Goal: Task Accomplishment & Management: Complete application form

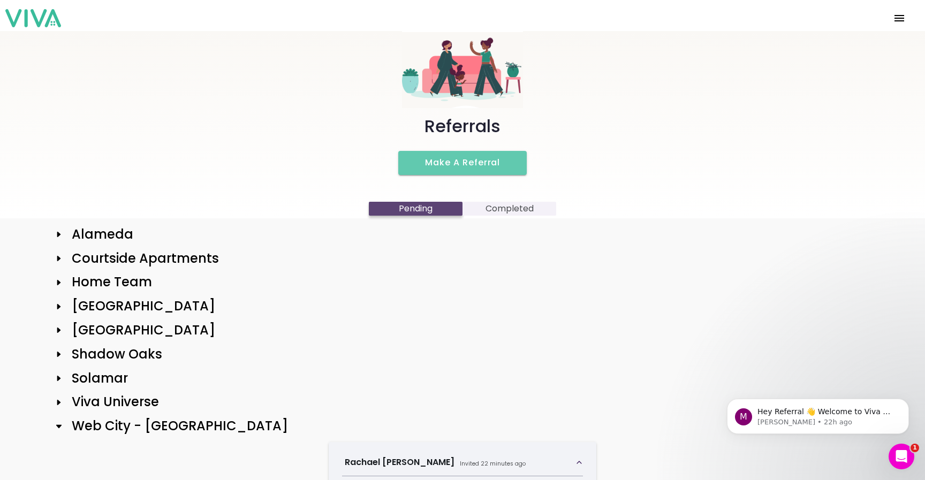
scroll to position [88, 0]
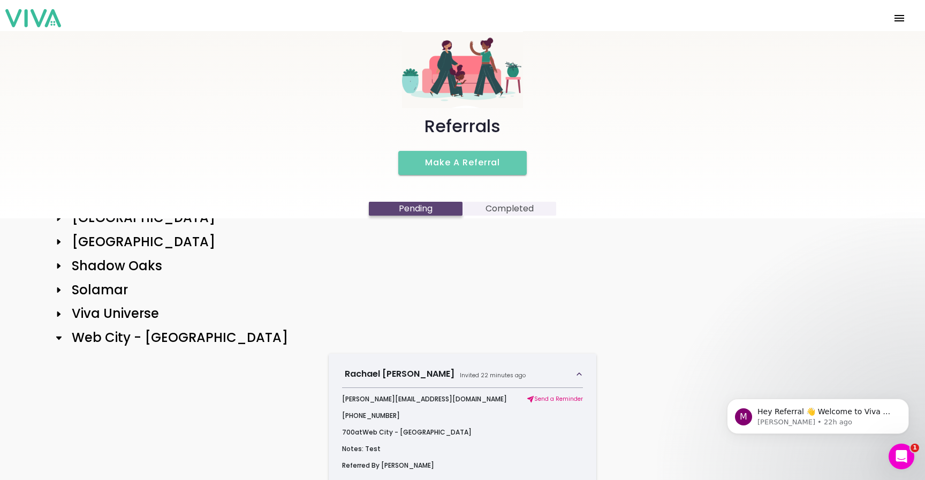
click at [0, 0] on slot "Make a Referral" at bounding box center [0, 0] width 0 height 0
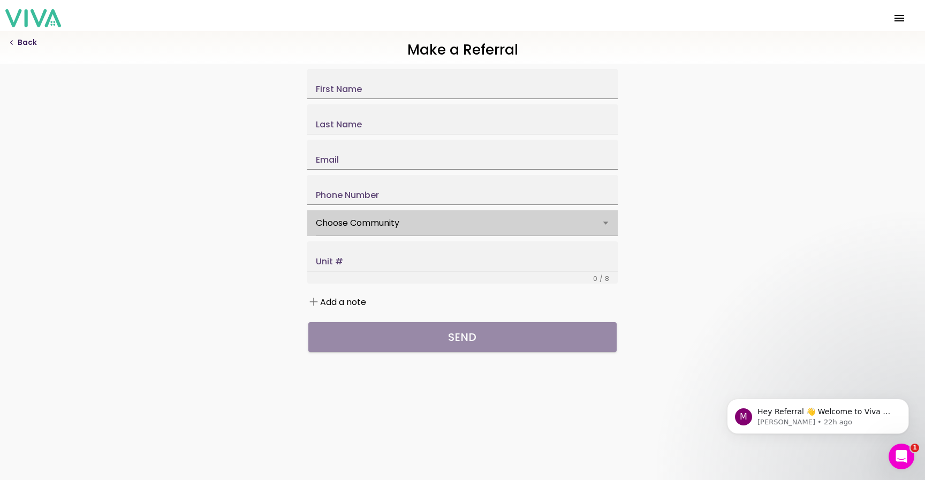
click at [379, 227] on label "Choose Community" at bounding box center [462, 223] width 293 height 24
click at [379, 227] on button "Choose Community" at bounding box center [462, 223] width 293 height 24
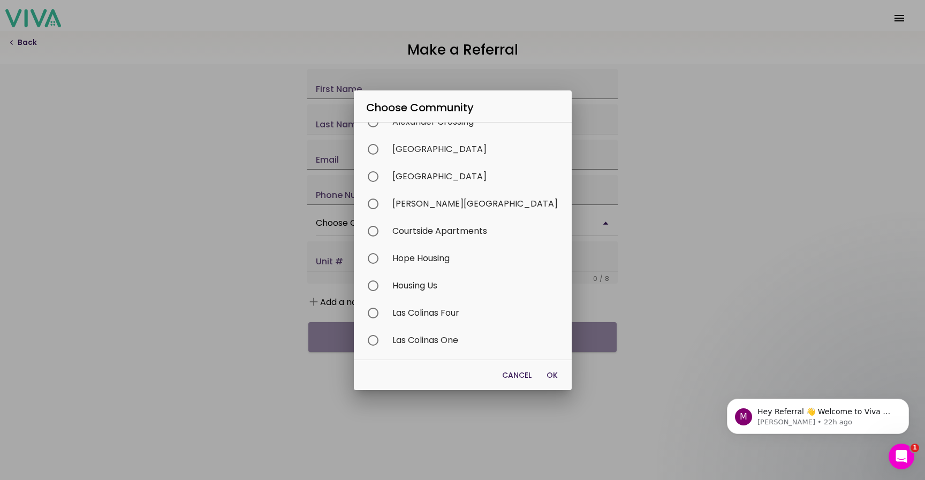
scroll to position [87, 0]
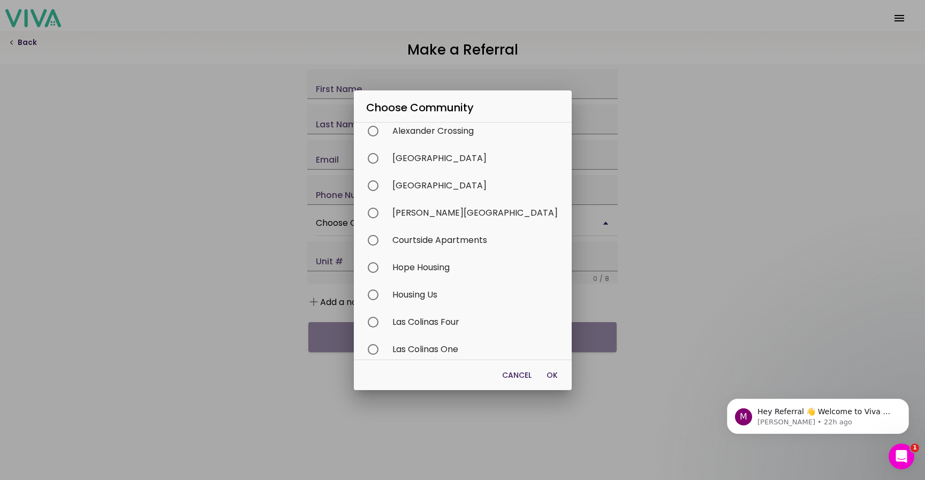
click at [458, 290] on div "Housing Us" at bounding box center [467, 294] width 207 height 27
click at [546, 372] on span "OK" at bounding box center [551, 375] width 11 height 11
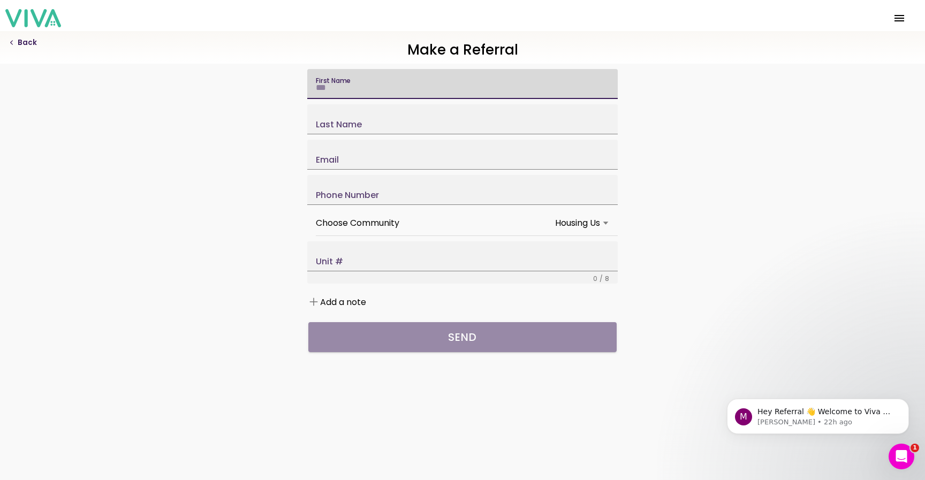
click at [429, 88] on input "First Name" at bounding box center [462, 87] width 293 height 9
type input "****"
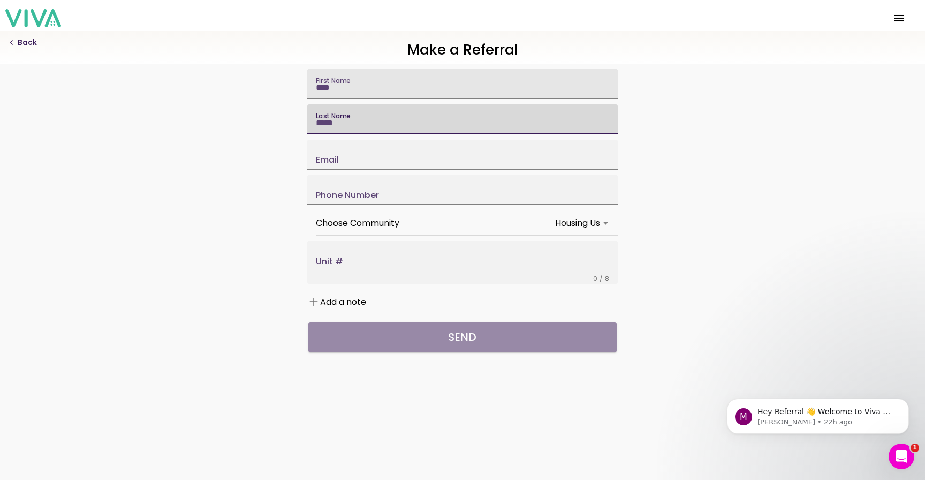
type input "*****"
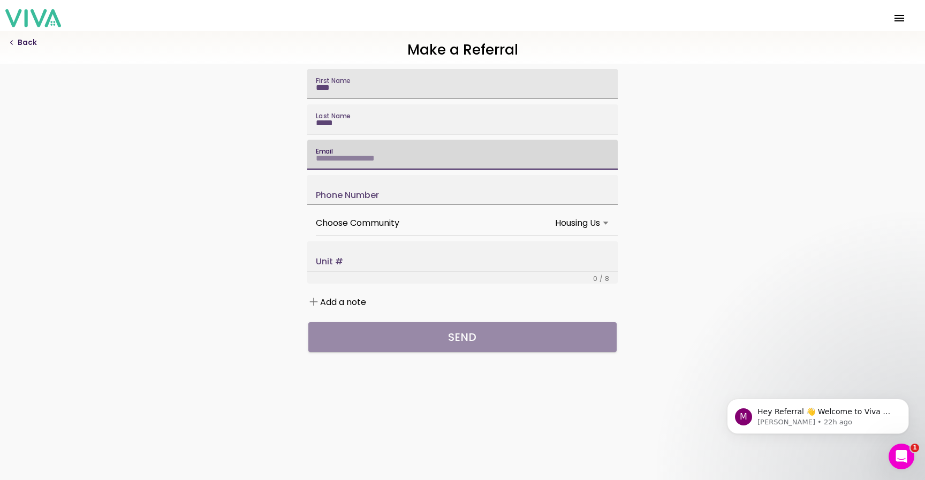
type input "*"
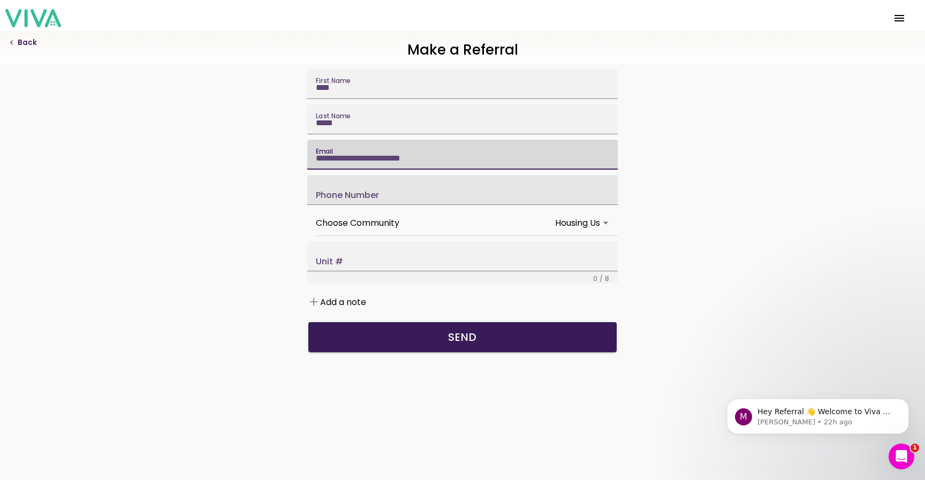
type input "**********"
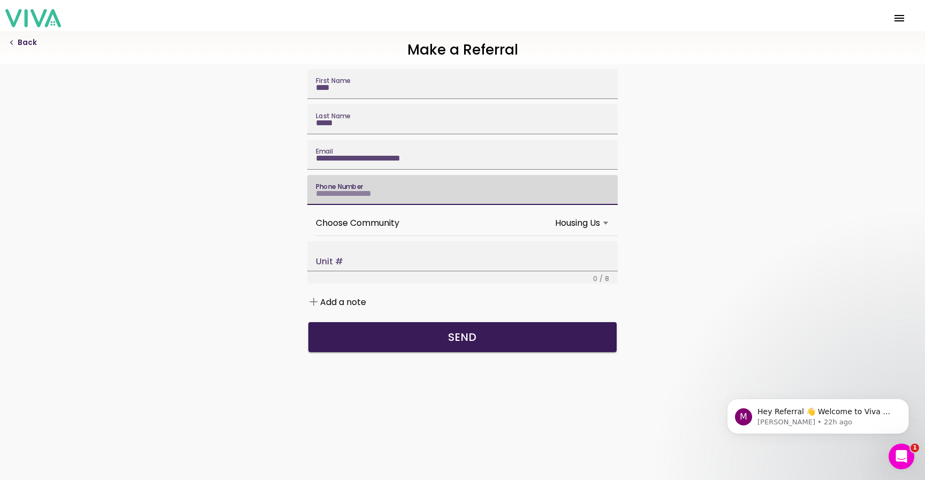
click at [366, 198] on input "Phone Number" at bounding box center [462, 193] width 293 height 9
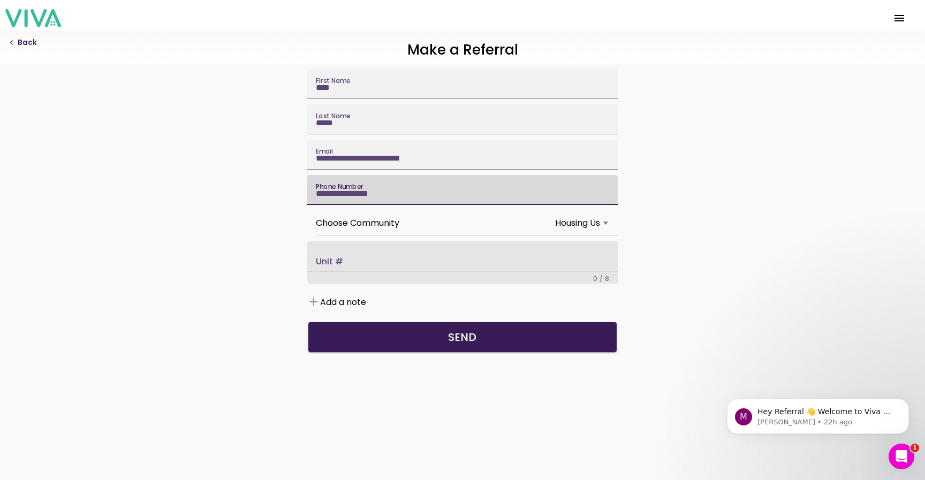
type input "**********"
click at [371, 264] on input "Unit #" at bounding box center [462, 259] width 293 height 9
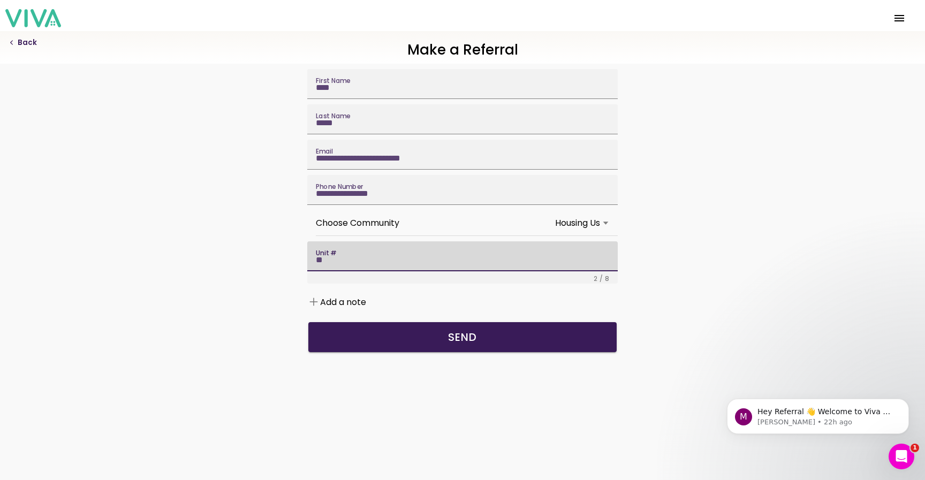
type input "**"
click at [0, 0] on slot "Add a note" at bounding box center [0, 0] width 0 height 0
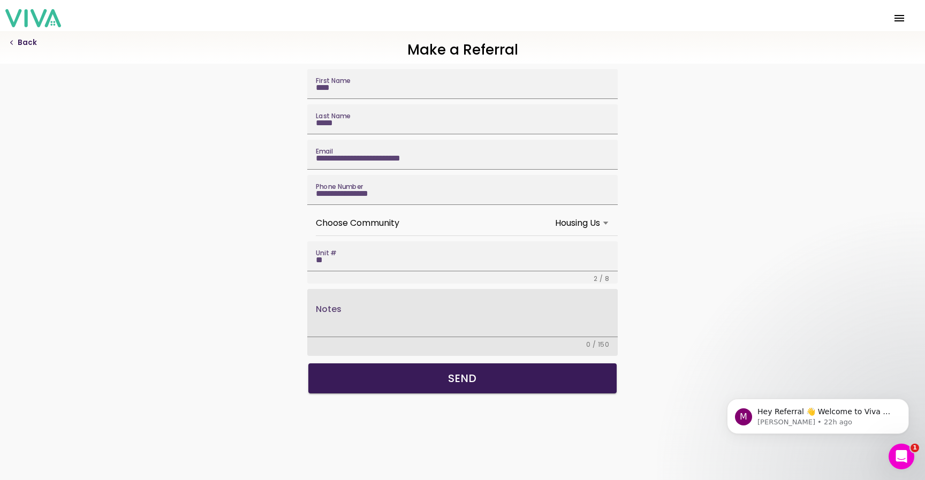
click at [362, 337] on textarea "Notes" at bounding box center [462, 322] width 293 height 30
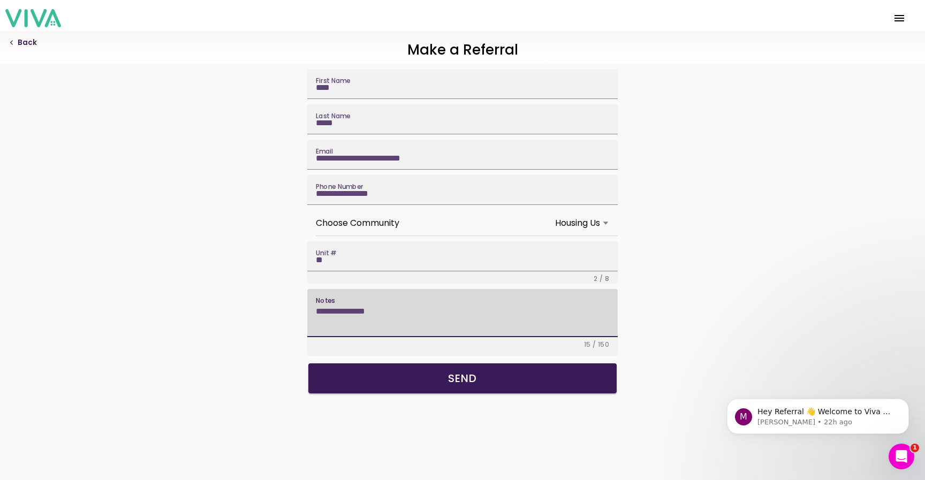
type textarea "**********"
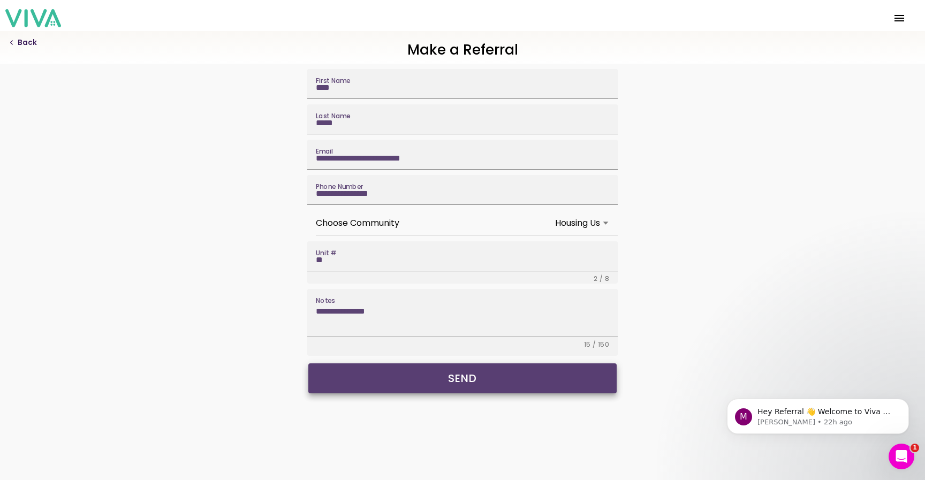
click at [394, 393] on button "Send" at bounding box center [462, 378] width 308 height 30
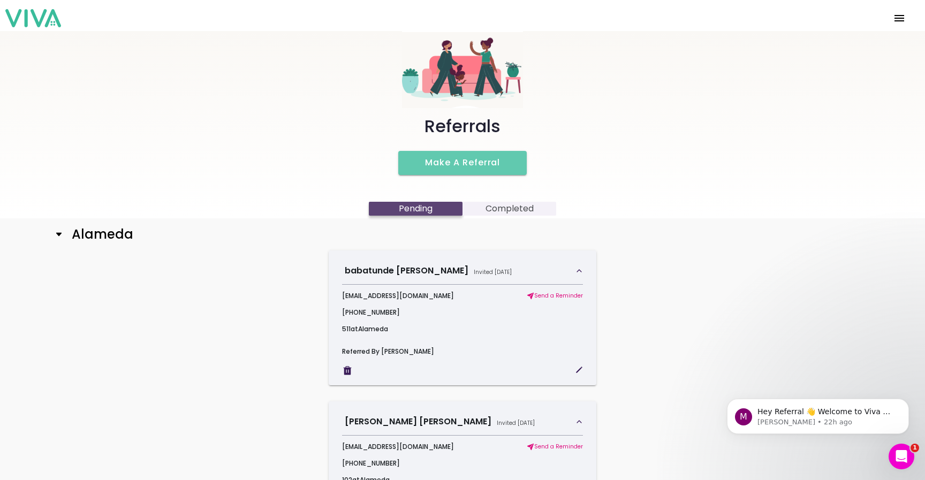
click at [67, 237] on h2 "Alameda" at bounding box center [98, 235] width 70 height 16
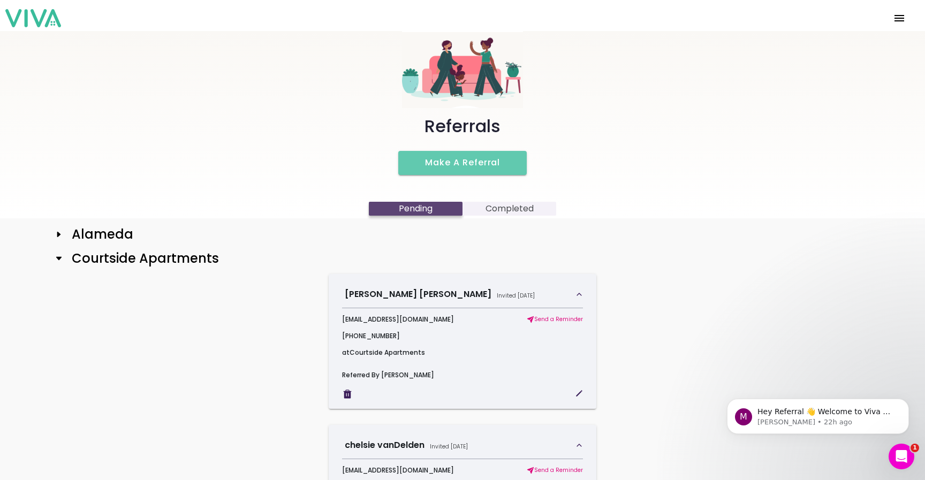
click at [65, 267] on ion-col "[PERSON_NAME] Invited [DATE] [EMAIL_ADDRESS][DOMAIN_NAME] Send a Reminder [PHON…" at bounding box center [462, 341] width 832 height 151
click at [65, 262] on h2 "Courtside Apartments" at bounding box center [141, 259] width 156 height 16
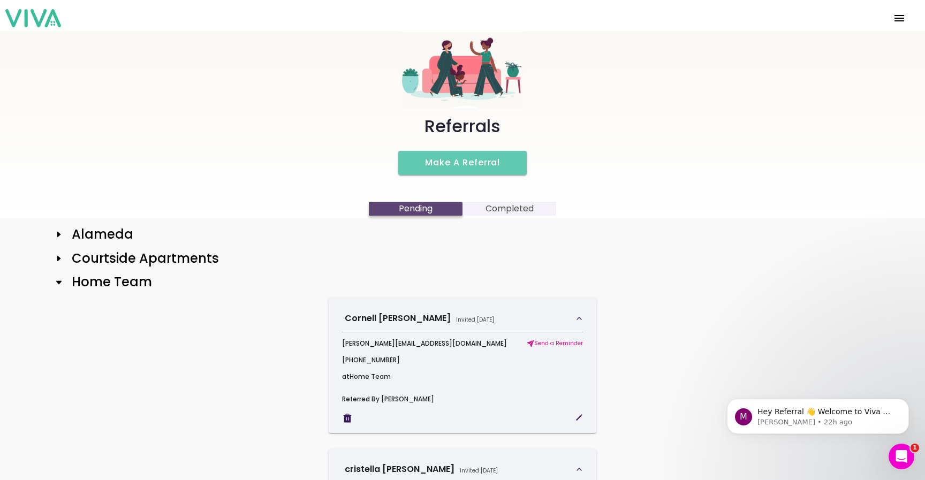
click at [65, 294] on ion-col "[PERSON_NAME] Invited [DATE] [PERSON_NAME][EMAIL_ADDRESS][DOMAIN_NAME] Send a R…" at bounding box center [462, 365] width 832 height 151
click at [65, 287] on h2 "Home Team" at bounding box center [107, 283] width 89 height 16
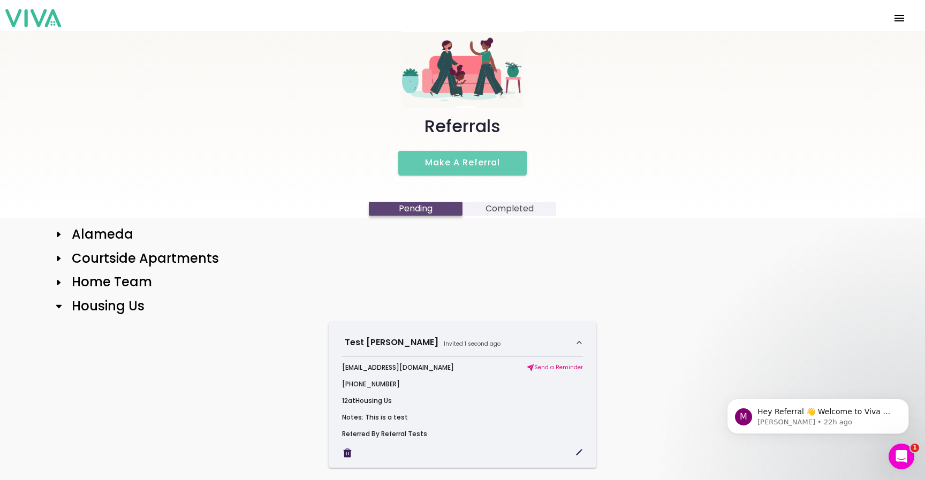
click at [63, 307] on icon at bounding box center [59, 306] width 9 height 9
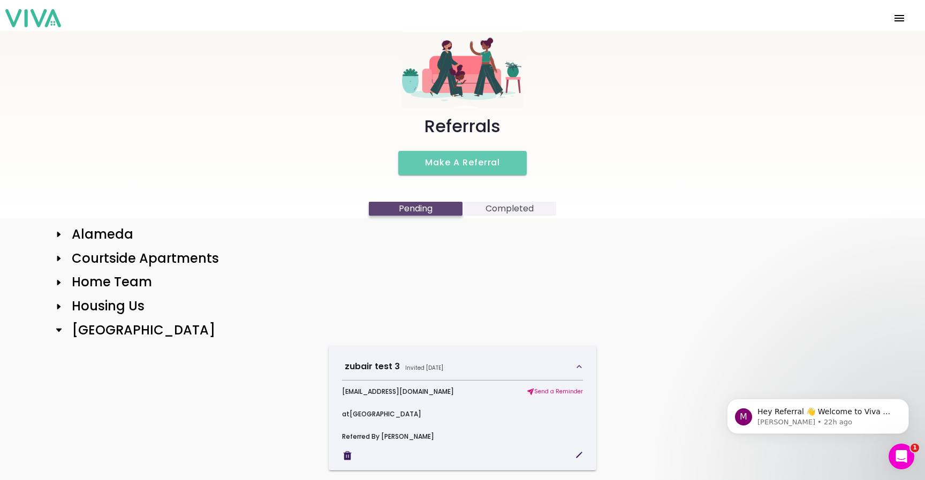
click at [62, 336] on div "[GEOGRAPHIC_DATA]" at bounding box center [462, 331] width 832 height 16
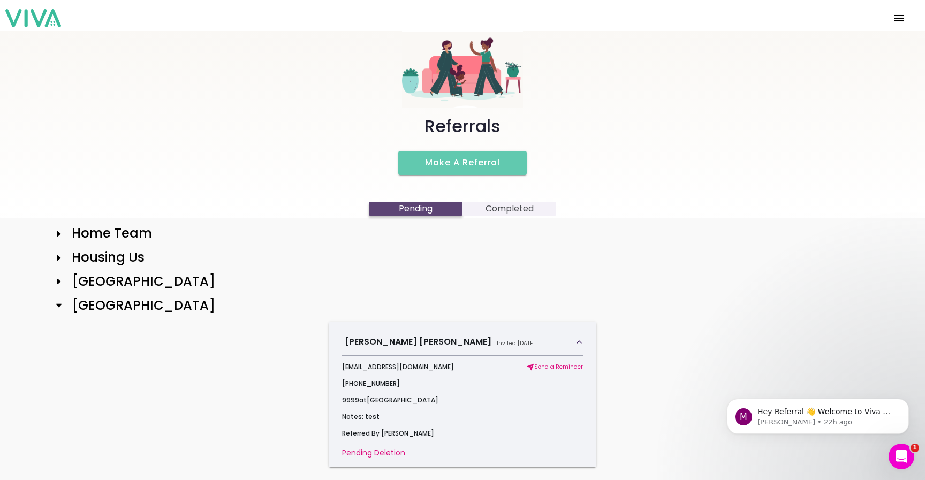
click at [59, 305] on icon at bounding box center [58, 306] width 5 height 4
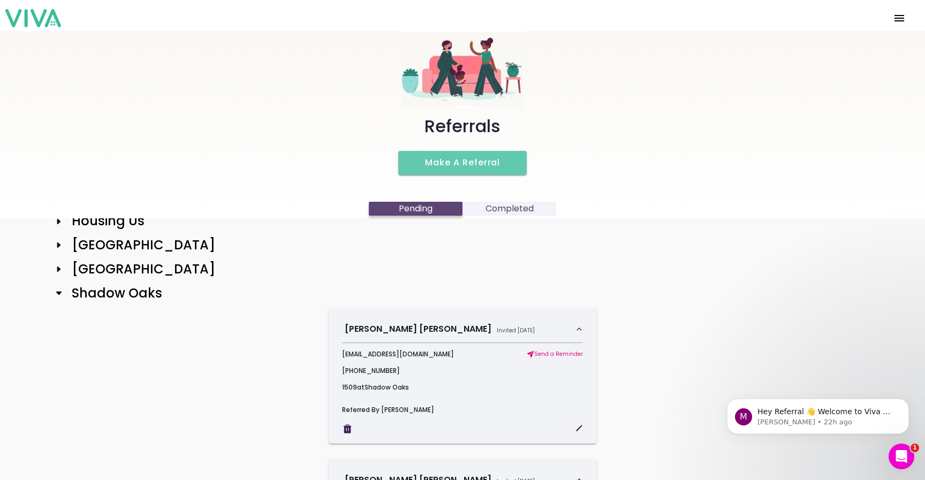
scroll to position [85, 0]
click at [60, 287] on div "Shadow Oaks" at bounding box center [462, 294] width 832 height 16
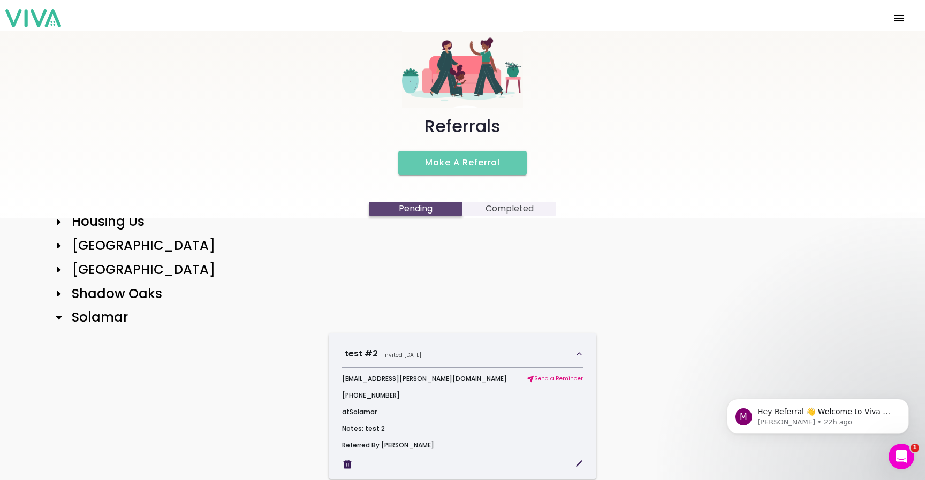
click at [59, 314] on icon at bounding box center [59, 318] width 9 height 9
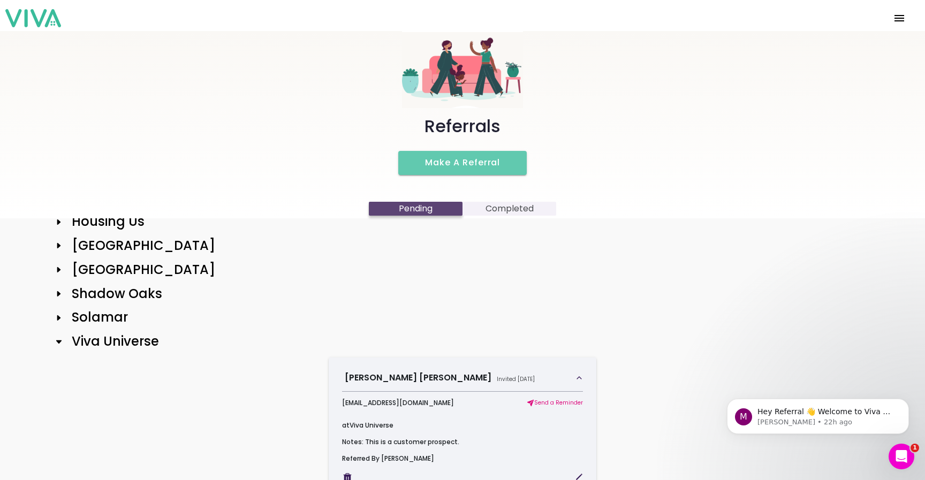
scroll to position [123, 0]
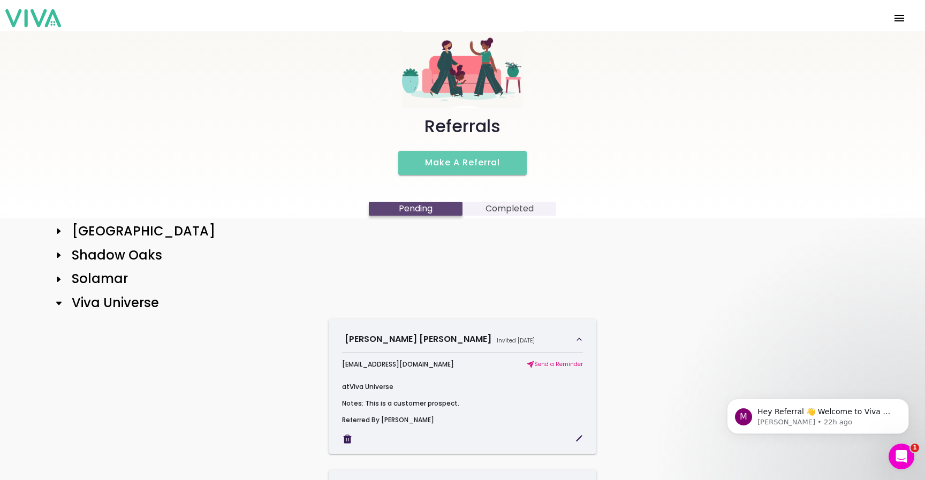
click at [61, 298] on div "Viva Universe" at bounding box center [462, 303] width 832 height 16
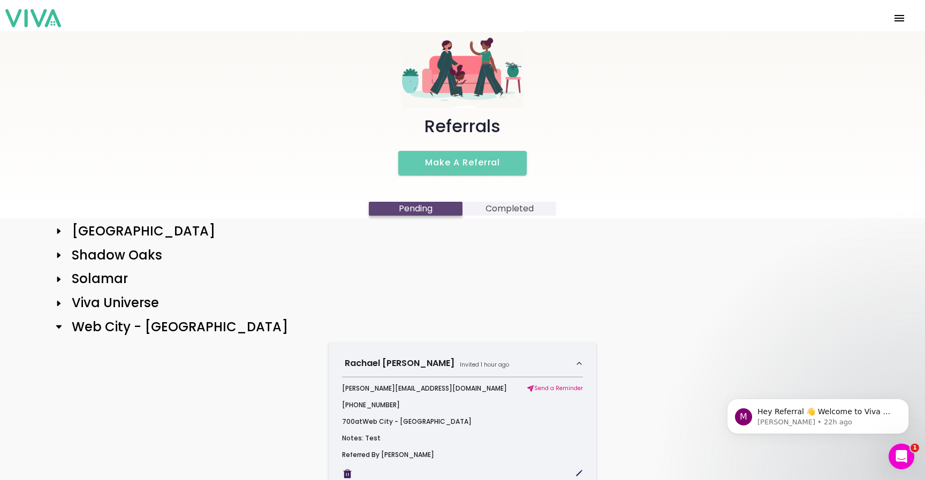
click at [63, 326] on icon at bounding box center [59, 327] width 9 height 9
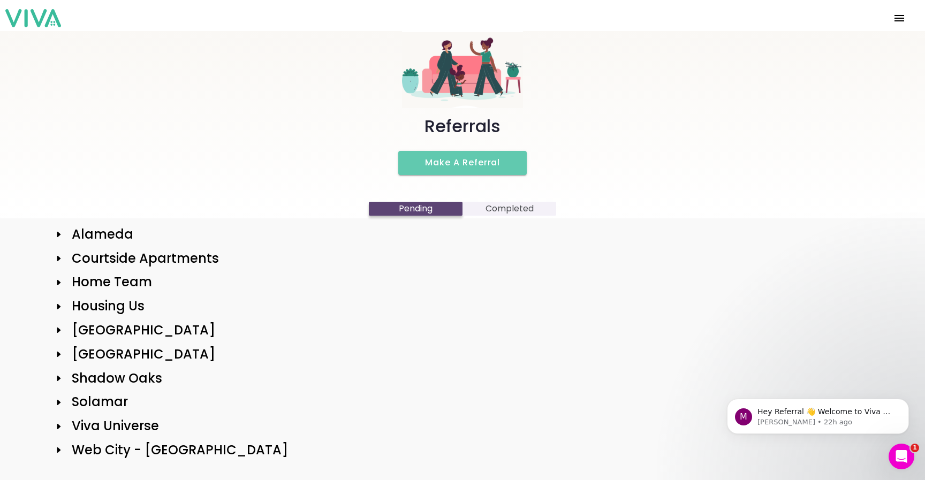
click at [64, 298] on div "[GEOGRAPHIC_DATA] Apartments Home Team Housing Us [GEOGRAPHIC_DATA] [GEOGRAPHIC…" at bounding box center [462, 342] width 832 height 231
click at [63, 301] on h2 "Housing Us" at bounding box center [103, 307] width 81 height 16
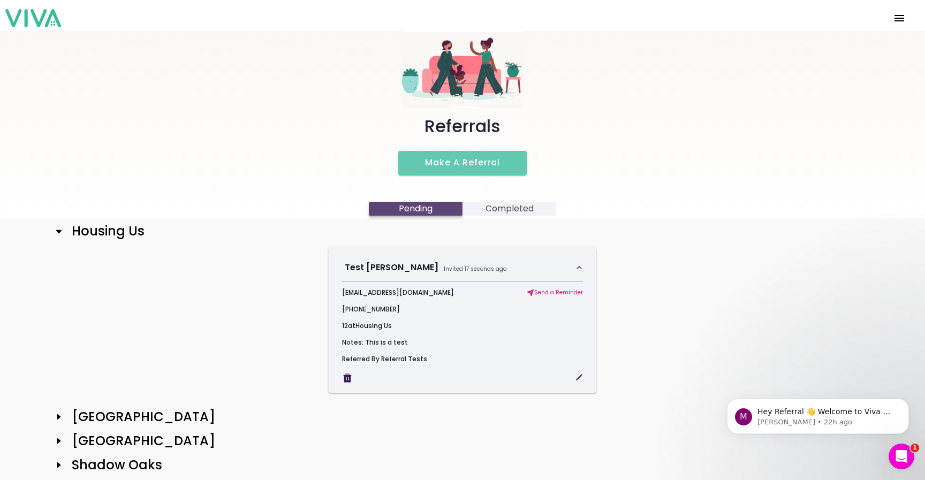
scroll to position [70, 0]
